Goal: Answer question/provide support: Share knowledge or assist other users

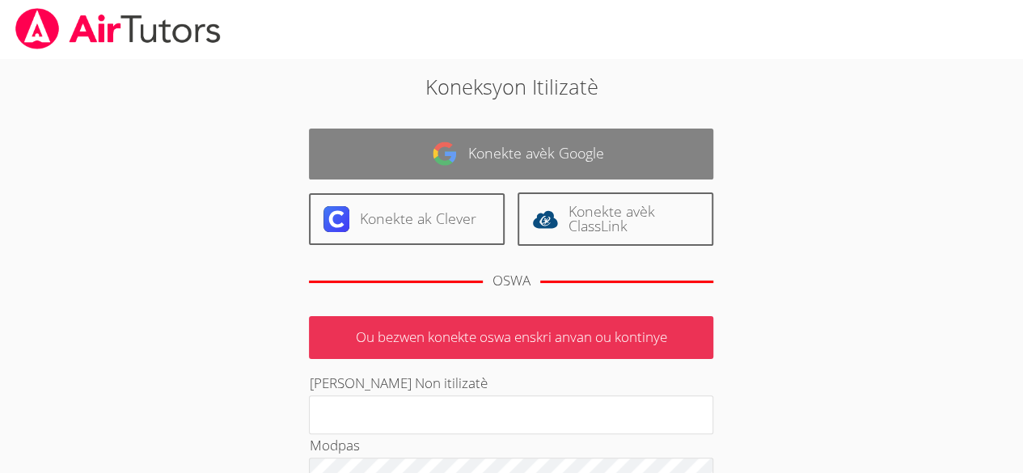
click at [514, 164] on link "Konekte avèk Google" at bounding box center [511, 154] width 404 height 51
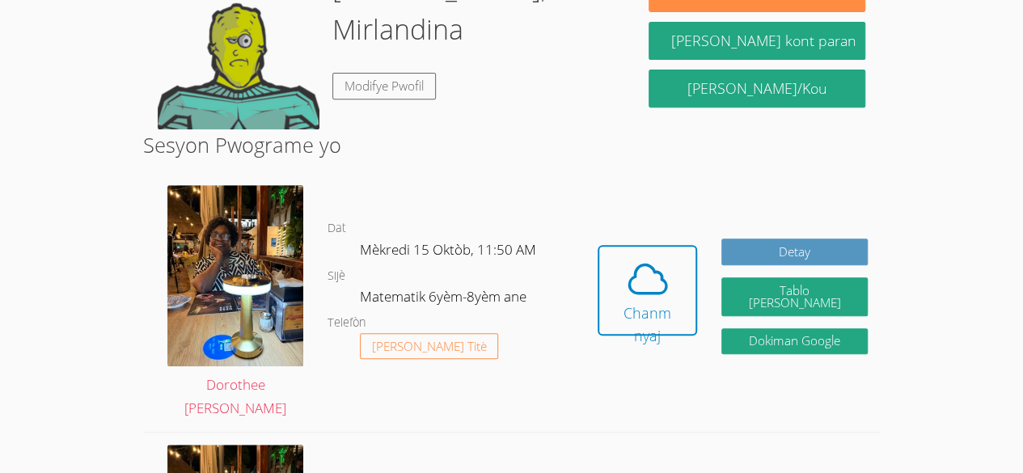
scroll to position [306, 0]
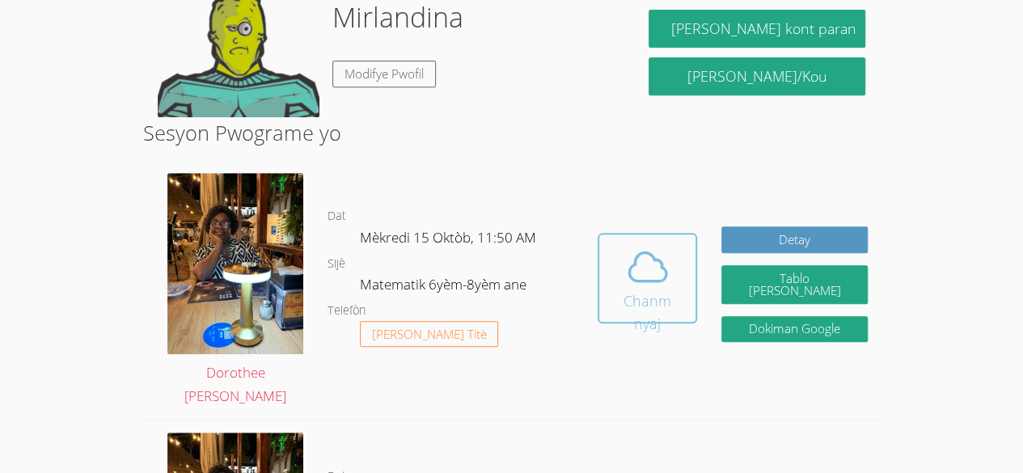
click at [658, 288] on icon at bounding box center [647, 266] width 45 height 45
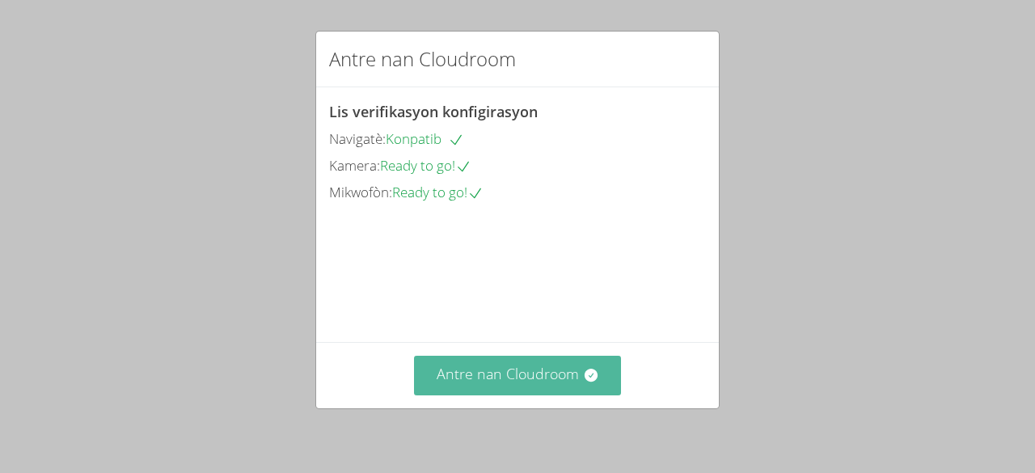
click at [534, 375] on font "Antre nan Cloudroom" at bounding box center [508, 373] width 142 height 19
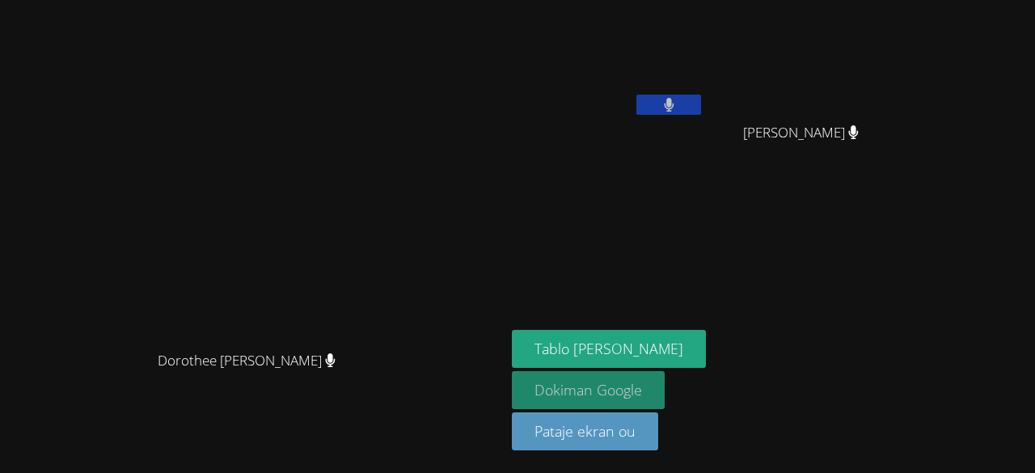
click at [642, 390] on font "Dokiman Google" at bounding box center [588, 389] width 108 height 19
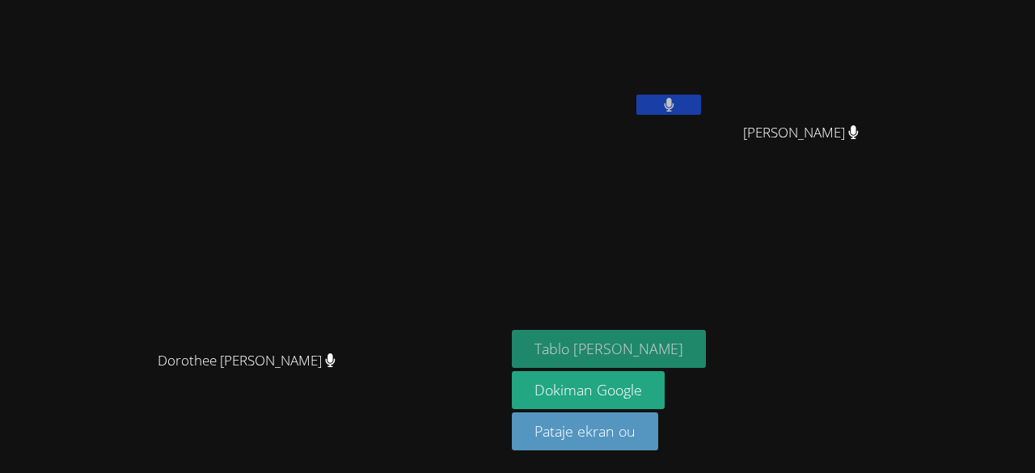
click at [683, 351] on font "Tablo [PERSON_NAME]" at bounding box center [608, 348] width 149 height 19
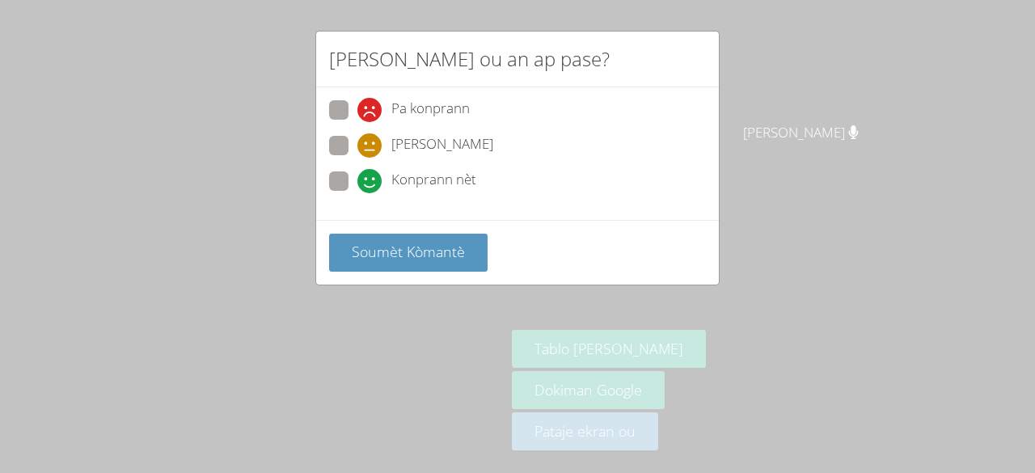
click at [338, 189] on label "Konprann nèt" at bounding box center [402, 182] width 147 height 22
click at [357, 185] on input "Konprann nèt" at bounding box center [364, 178] width 14 height 14
radio input "true"
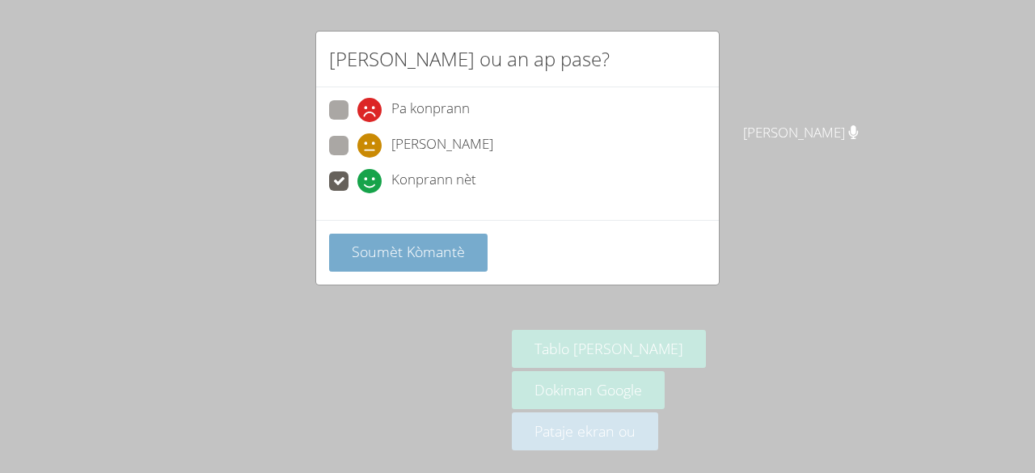
click at [405, 246] on font "Soumèt Kòmantè" at bounding box center [408, 251] width 113 height 19
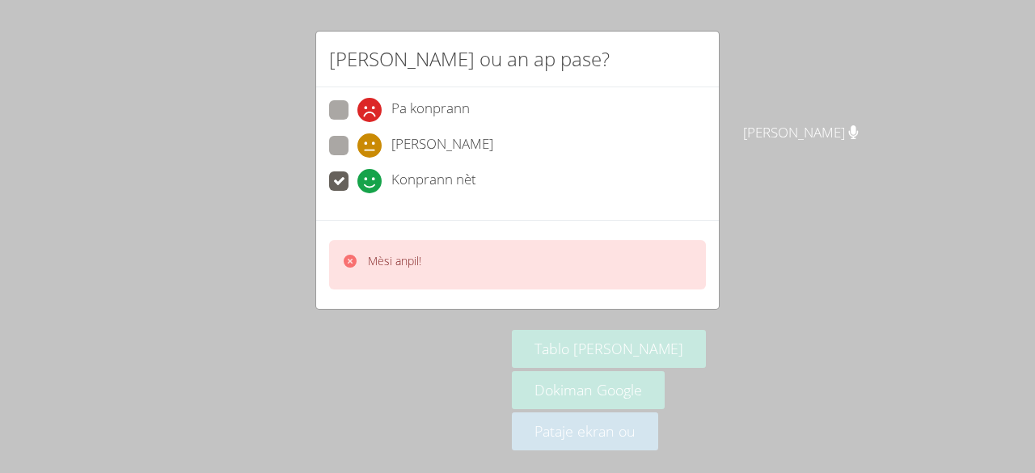
click at [360, 263] on div "Mèsi anpil!" at bounding box center [381, 264] width 79 height 23
click at [354, 267] on icon at bounding box center [350, 261] width 16 height 16
click at [437, 382] on div "Kijan sesyon ou an ap pase? Pa konprann Yon jan konprann Konprann nèt Mèsi anpi…" at bounding box center [517, 236] width 1035 height 473
